Goal: Transaction & Acquisition: Register for event/course

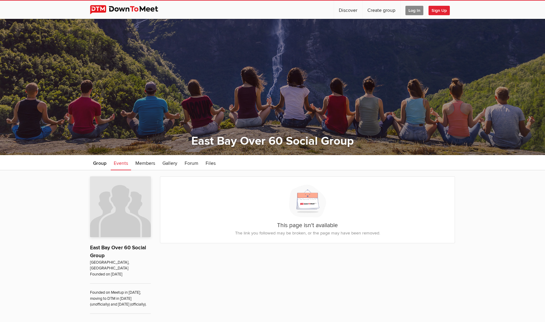
click at [439, 9] on span "Sign Up" at bounding box center [439, 10] width 21 height 9
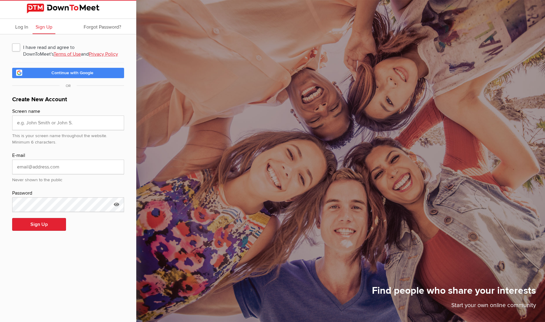
click at [72, 72] on span "Continue with Google" at bounding box center [72, 72] width 42 height 5
click at [17, 46] on span "I have read and agree to DownToMeet's Terms of Use and Privacy Policy" at bounding box center [68, 47] width 112 height 11
click at [12, 42] on input "I have read and agree to DownToMeet's Terms of Use and Privacy Policy" at bounding box center [12, 41] width 0 height 0
checkbox input "true"
type input "Dave Rosenbaum"
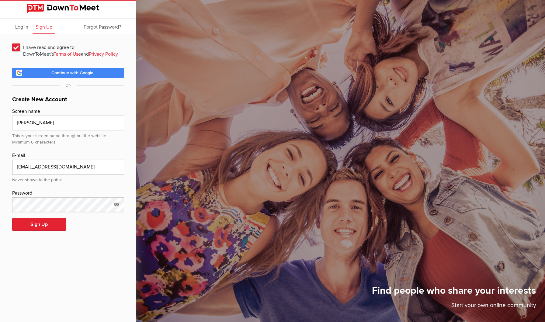
type input "[EMAIL_ADDRESS][DOMAIN_NAME]"
click at [43, 225] on button "Sign Up" at bounding box center [39, 224] width 54 height 13
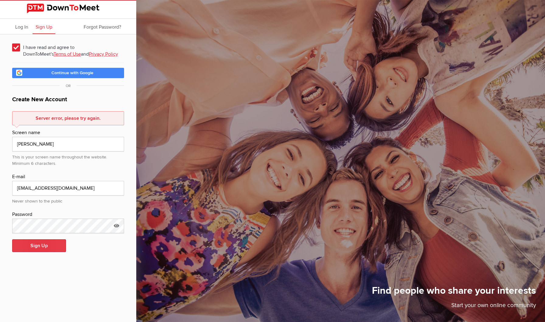
click at [45, 244] on button "Sign Up" at bounding box center [39, 246] width 54 height 13
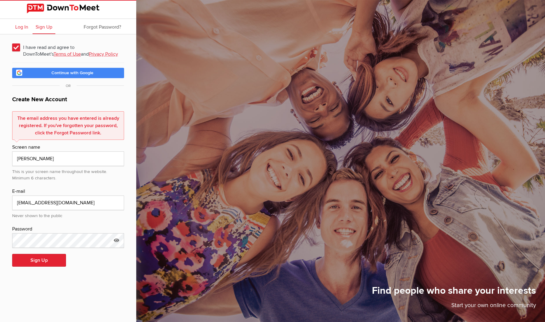
click at [22, 26] on span "Log In" at bounding box center [21, 27] width 13 height 6
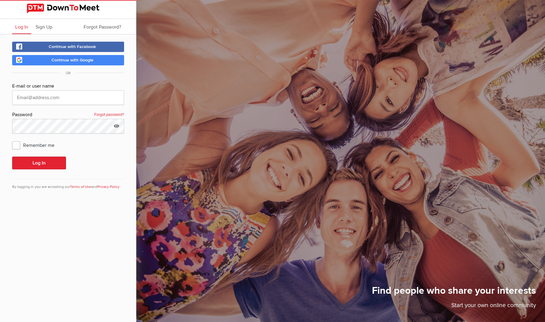
type input "[EMAIL_ADDRESS][DOMAIN_NAME]"
click at [16, 145] on span "Remember me" at bounding box center [36, 145] width 48 height 11
click at [12, 140] on input "Remember me" at bounding box center [12, 139] width 0 height 0
checkbox input "true"
click at [45, 162] on button "Log In" at bounding box center [39, 163] width 54 height 13
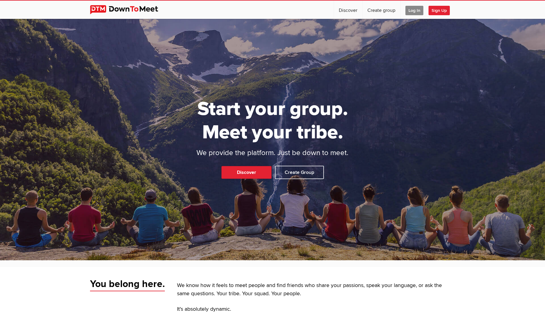
click at [416, 10] on span "Log In" at bounding box center [415, 10] width 18 height 9
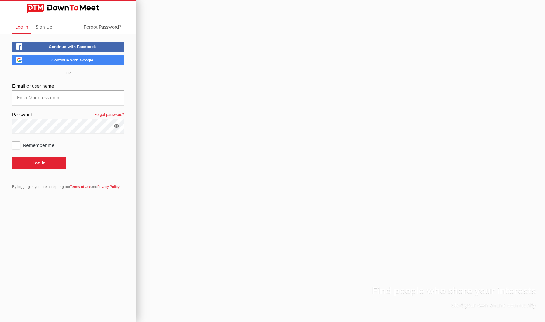
type input "[EMAIL_ADDRESS][DOMAIN_NAME]"
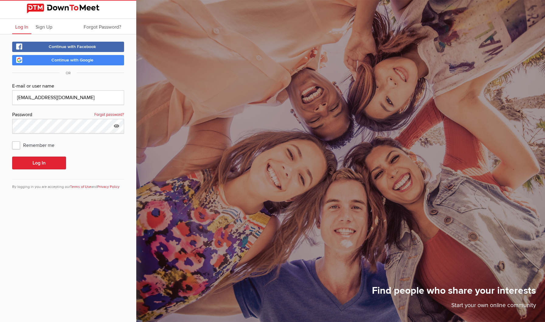
click at [16, 145] on span "Remember me" at bounding box center [36, 145] width 48 height 11
click at [12, 140] on input "Remember me" at bounding box center [12, 139] width 0 height 0
checkbox input "true"
click at [37, 161] on button "Log In" at bounding box center [39, 163] width 54 height 13
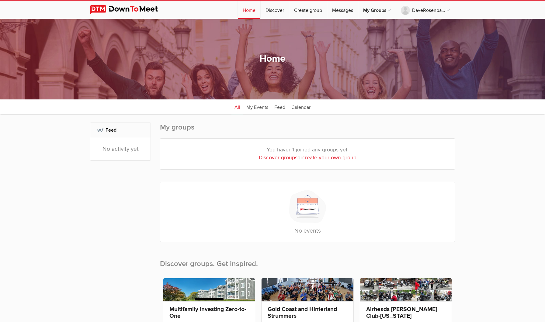
click at [276, 158] on link "Discover groups" at bounding box center [278, 158] width 39 height 6
select select "null"
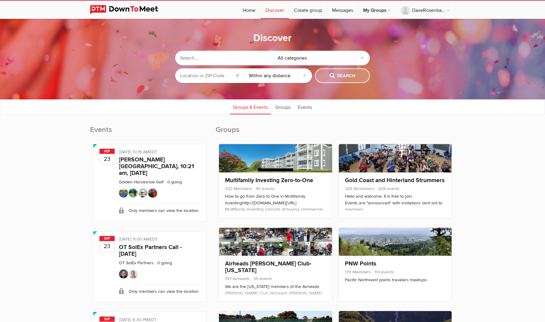
click at [352, 75] on span "Search" at bounding box center [343, 76] width 26 height 7
click at [337, 75] on span "Search" at bounding box center [343, 76] width 26 height 7
click at [285, 107] on link "Groups" at bounding box center [282, 106] width 21 height 15
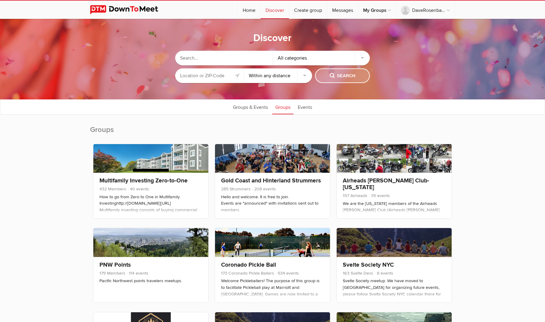
click at [344, 75] on span "Search" at bounding box center [343, 76] width 26 height 7
click at [208, 60] on input "text" at bounding box center [223, 58] width 97 height 15
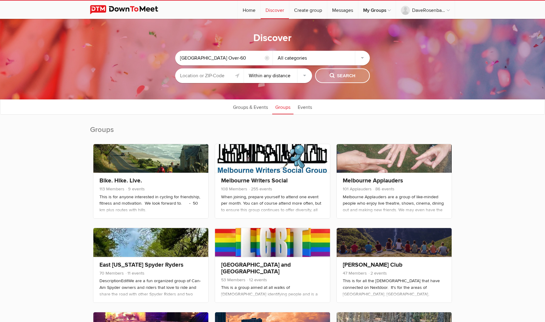
click at [338, 74] on span "Search" at bounding box center [343, 76] width 26 height 7
drag, startPoint x: 201, startPoint y: 59, endPoint x: 202, endPoint y: 62, distance: 3.8
click at [201, 61] on input "[GEOGRAPHIC_DATA] Over-60" at bounding box center [223, 58] width 97 height 15
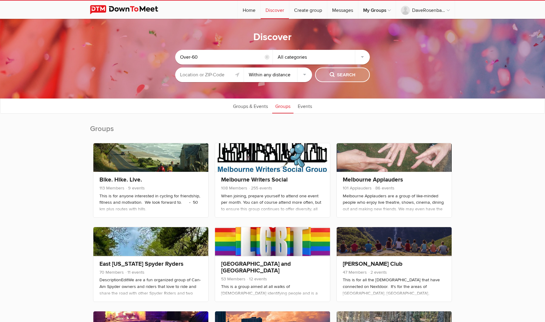
type input "Over-60"
click at [341, 74] on span "Search" at bounding box center [343, 75] width 26 height 7
